Goal: Task Accomplishment & Management: Use online tool/utility

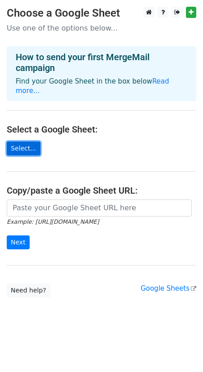
click at [25, 141] on link "Select..." at bounding box center [24, 148] width 34 height 14
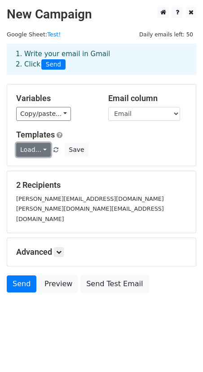
click at [43, 149] on link "Load..." at bounding box center [33, 150] width 35 height 14
click at [43, 148] on link "Load..." at bounding box center [33, 150] width 35 height 14
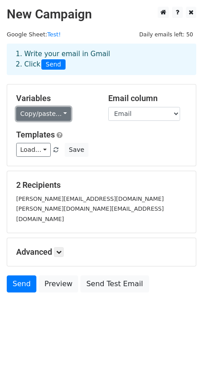
click at [57, 114] on link "Copy/paste..." at bounding box center [43, 114] width 55 height 14
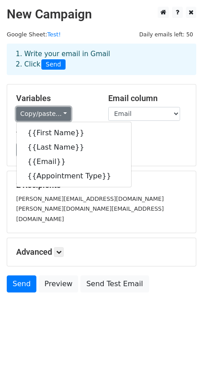
click at [60, 111] on link "Copy/paste..." at bounding box center [43, 114] width 55 height 14
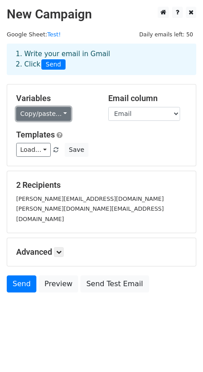
click at [57, 114] on link "Copy/paste..." at bounding box center [43, 114] width 55 height 14
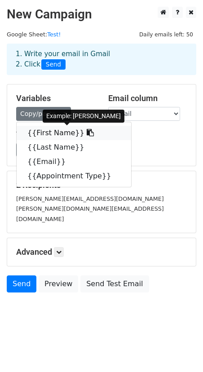
click at [87, 134] on icon at bounding box center [90, 132] width 7 height 7
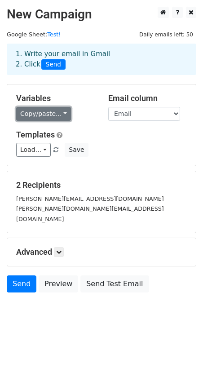
click at [46, 112] on link "Copy/paste..." at bounding box center [43, 114] width 55 height 14
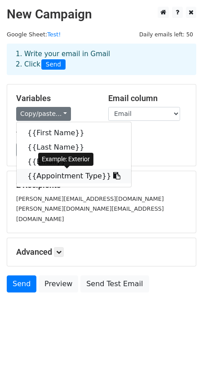
click at [57, 177] on link "{{Appointment Type}}" at bounding box center [74, 176] width 114 height 14
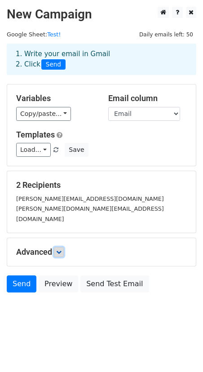
click at [56, 247] on link at bounding box center [59, 252] width 10 height 10
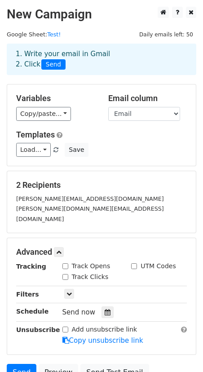
click at [66, 263] on input "Track Opens" at bounding box center [65, 266] width 6 height 6
checkbox input "true"
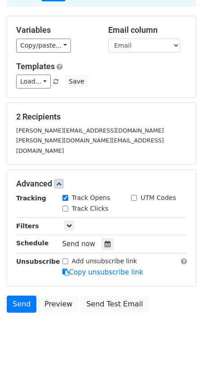
scroll to position [69, 0]
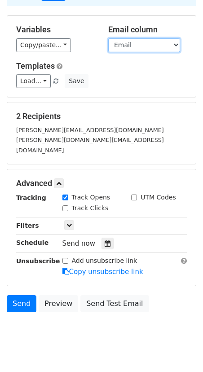
click at [145, 44] on select "First Name Last Name Email Appointment Type" at bounding box center [144, 45] width 72 height 14
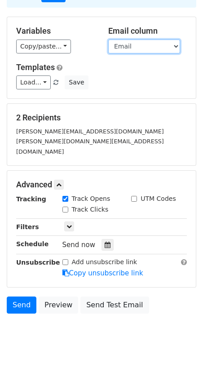
scroll to position [75, 0]
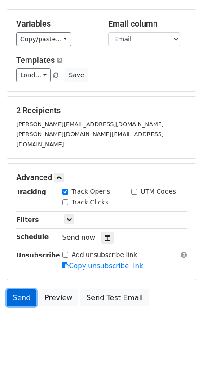
click at [23, 289] on link "Send" at bounding box center [22, 297] width 30 height 17
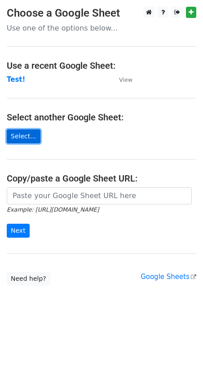
click at [22, 141] on link "Select..." at bounding box center [24, 136] width 34 height 14
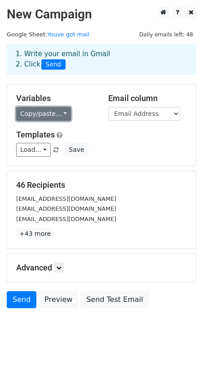
click at [62, 115] on link "Copy/paste..." at bounding box center [43, 114] width 55 height 14
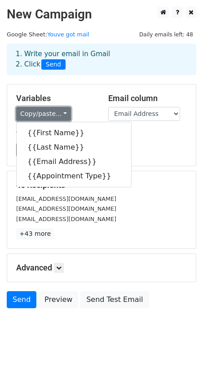
click at [65, 112] on link "Copy/paste..." at bounding box center [43, 114] width 55 height 14
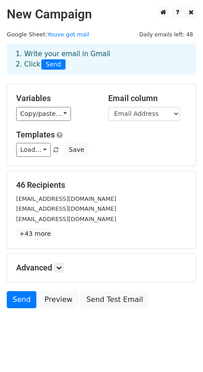
click at [98, 128] on div "Variables Copy/paste... {{First Name}} {{Last Name}} {{Email Address}} {{Appoin…" at bounding box center [101, 124] width 189 height 81
click at [41, 236] on link "+43 more" at bounding box center [35, 233] width 38 height 11
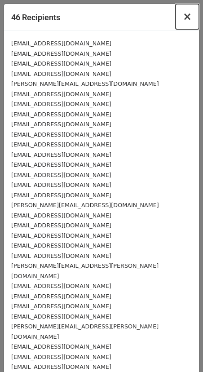
click at [188, 22] on span "×" at bounding box center [187, 16] width 9 height 13
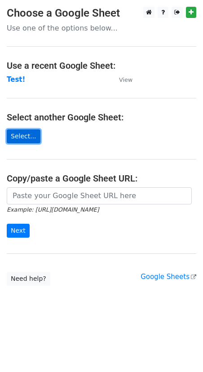
click at [26, 139] on link "Select..." at bounding box center [24, 136] width 34 height 14
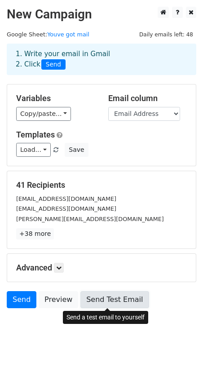
click at [102, 298] on link "Send Test Email" at bounding box center [114, 299] width 68 height 17
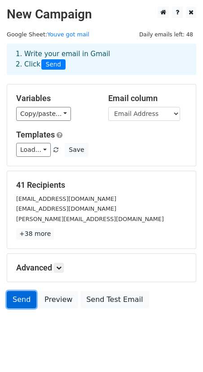
click at [22, 299] on link "Send" at bounding box center [22, 299] width 30 height 17
